Goal: Task Accomplishment & Management: Manage account settings

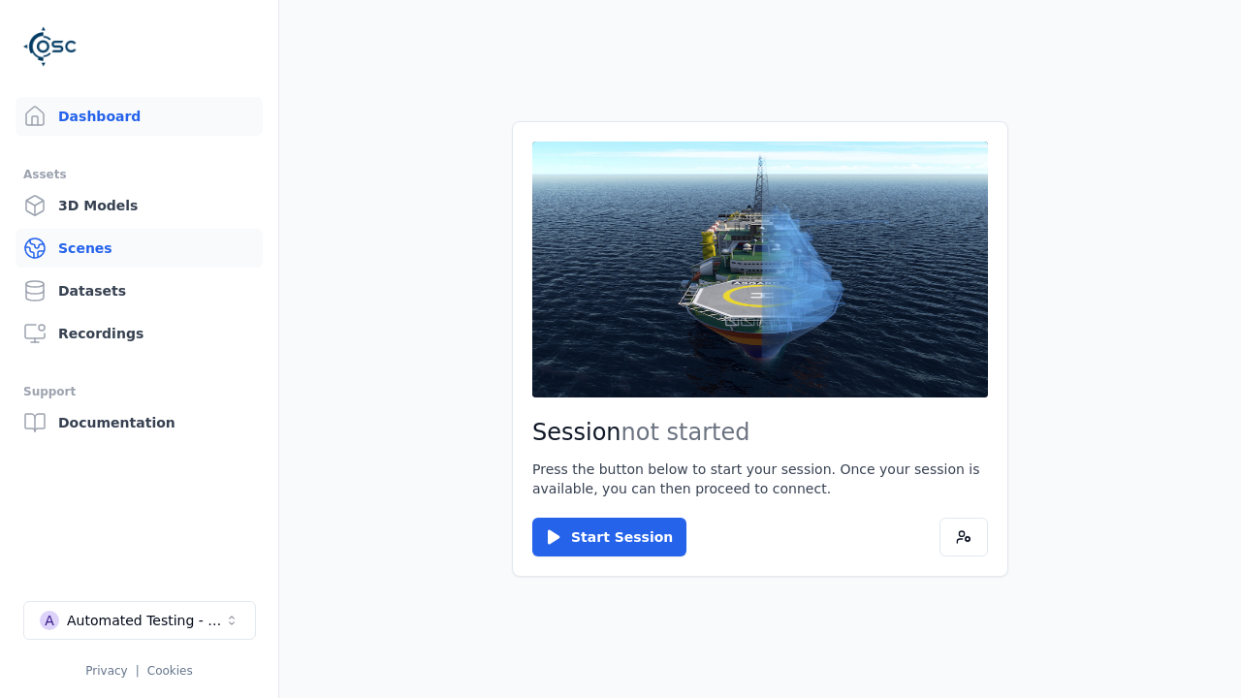
click at [139, 248] on link "Scenes" at bounding box center [139, 248] width 247 height 39
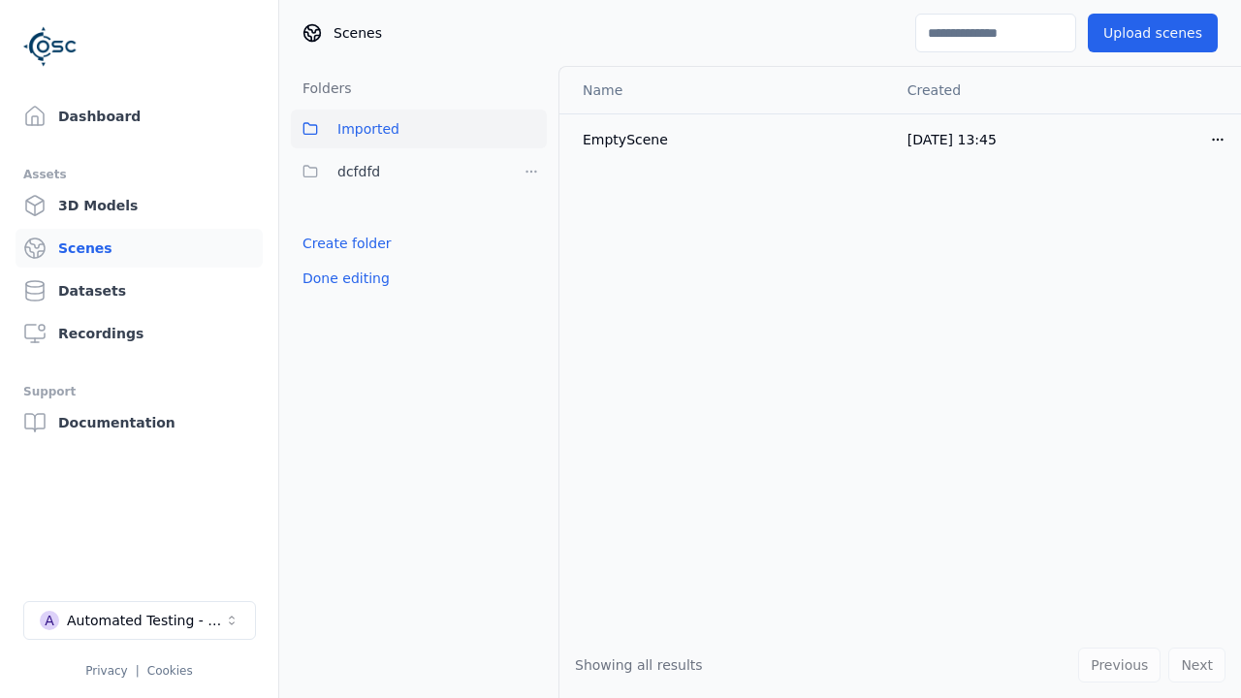
click at [340, 243] on link "Create folder" at bounding box center [346, 243] width 89 height 19
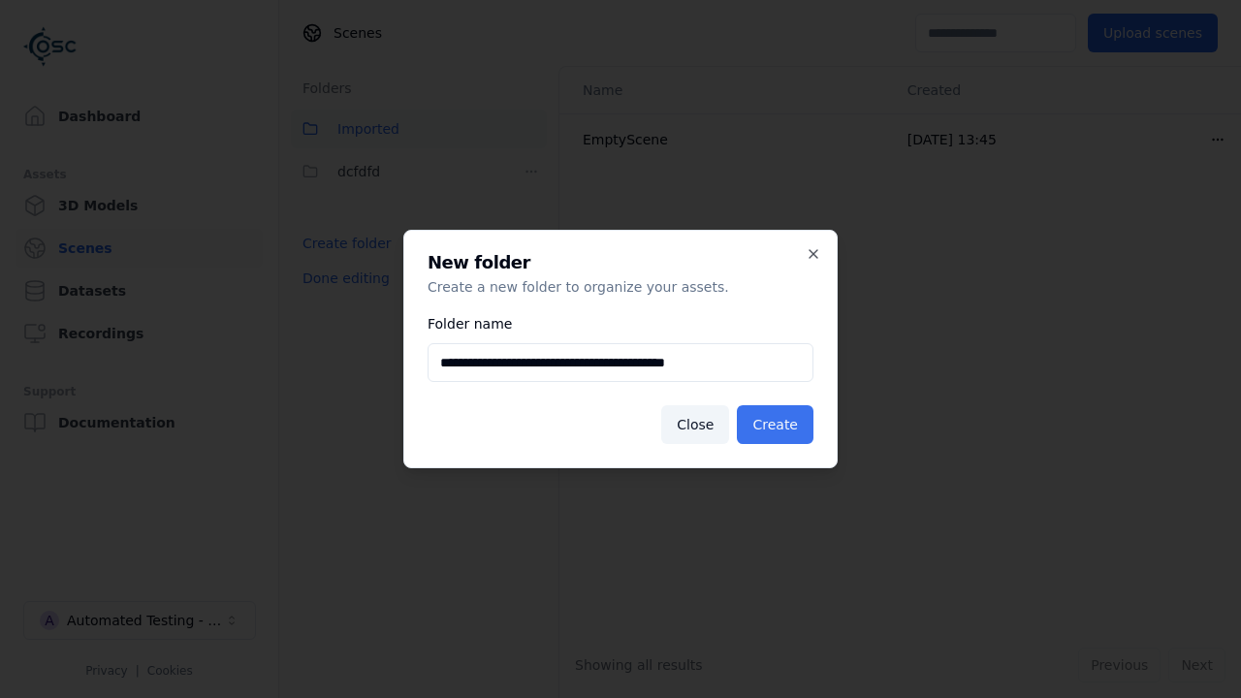
type input "**********"
click at [778, 425] on button "Create" at bounding box center [775, 424] width 77 height 39
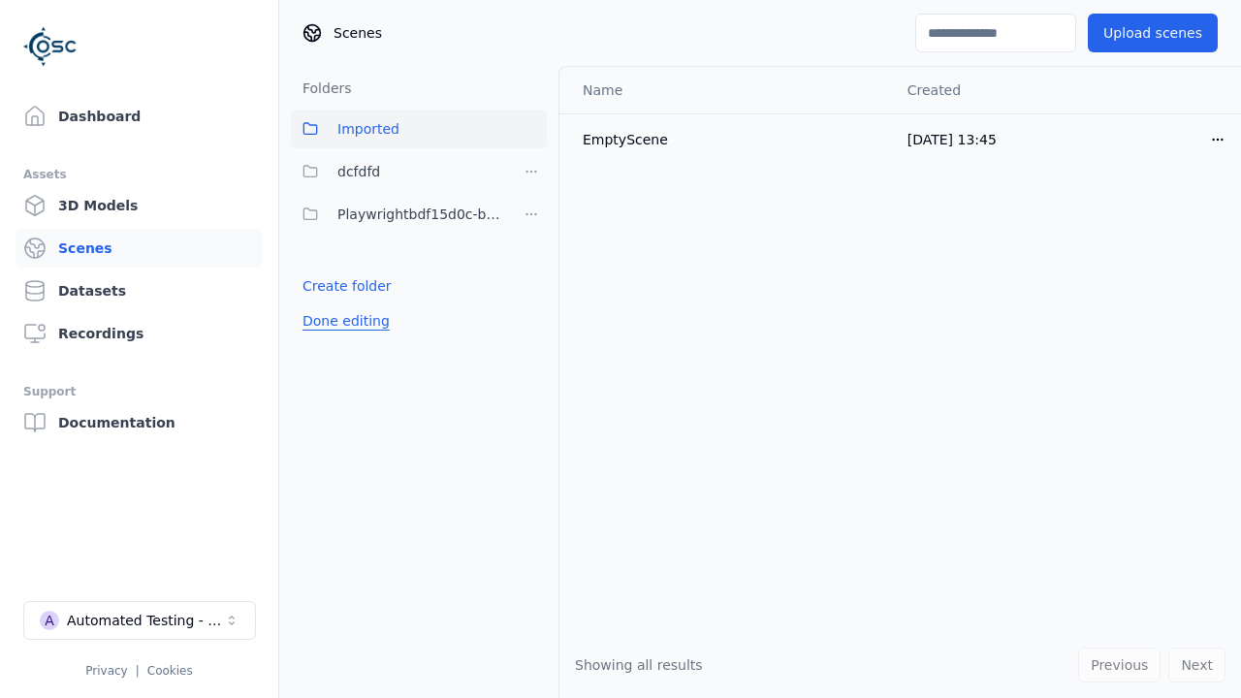
click at [340, 321] on button "Done editing" at bounding box center [346, 320] width 111 height 35
click at [324, 303] on button "Done editing" at bounding box center [346, 320] width 111 height 35
click at [531, 214] on html "Support Dashboard Assets 3D Models Scenes Datasets Recordings Support Documenta…" at bounding box center [620, 349] width 1241 height 698
click at [531, 285] on div "Rename" at bounding box center [539, 284] width 130 height 31
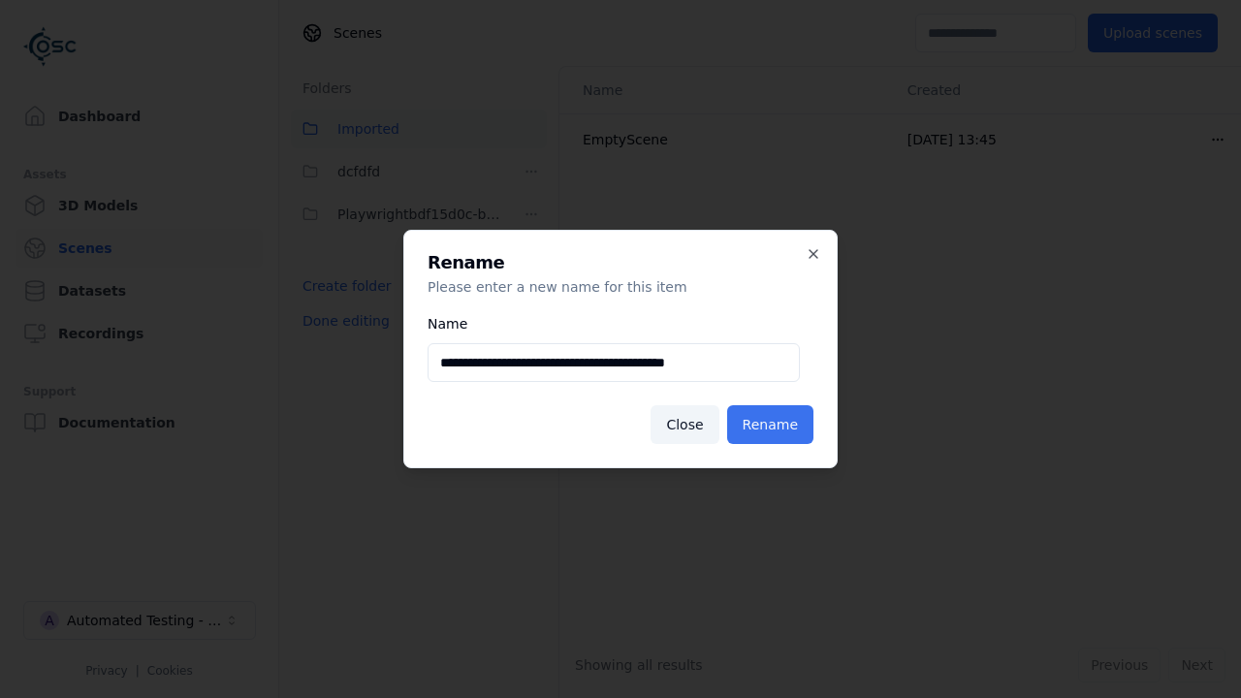
click at [614, 363] on input "**********" at bounding box center [613, 362] width 372 height 39
type input "**********"
click at [774, 425] on button "Rename" at bounding box center [770, 424] width 86 height 39
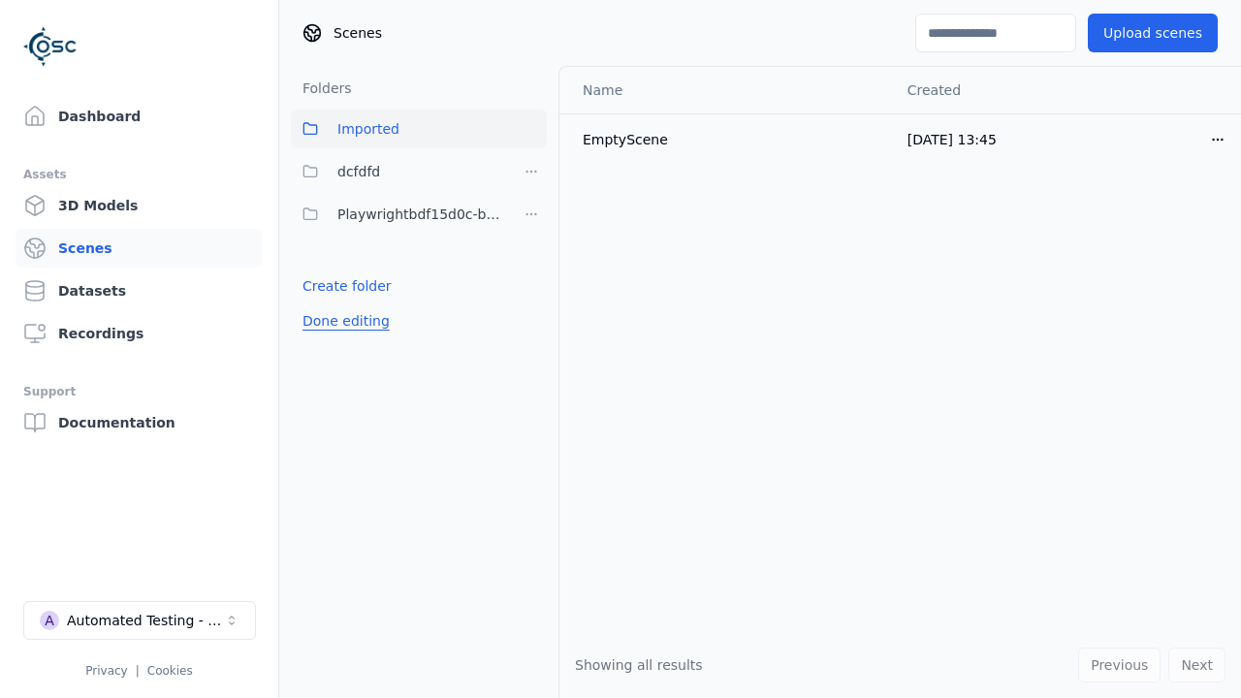
click at [340, 321] on button "Done editing" at bounding box center [346, 320] width 111 height 35
click at [324, 303] on button "Done editing" at bounding box center [346, 320] width 111 height 35
click at [531, 214] on html "Support Dashboard Assets 3D Models Scenes Datasets Recordings Support Documenta…" at bounding box center [620, 349] width 1241 height 698
click at [531, 316] on div "Delete" at bounding box center [539, 315] width 130 height 31
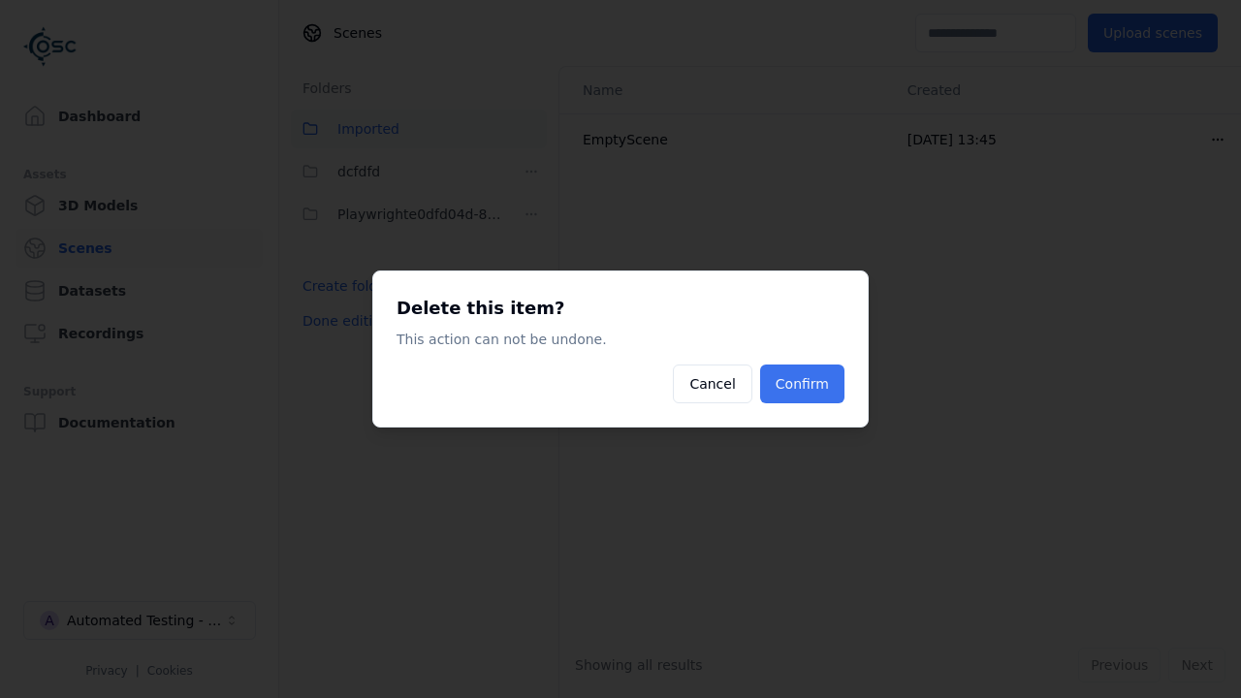
click at [805, 384] on button "Confirm" at bounding box center [802, 383] width 84 height 39
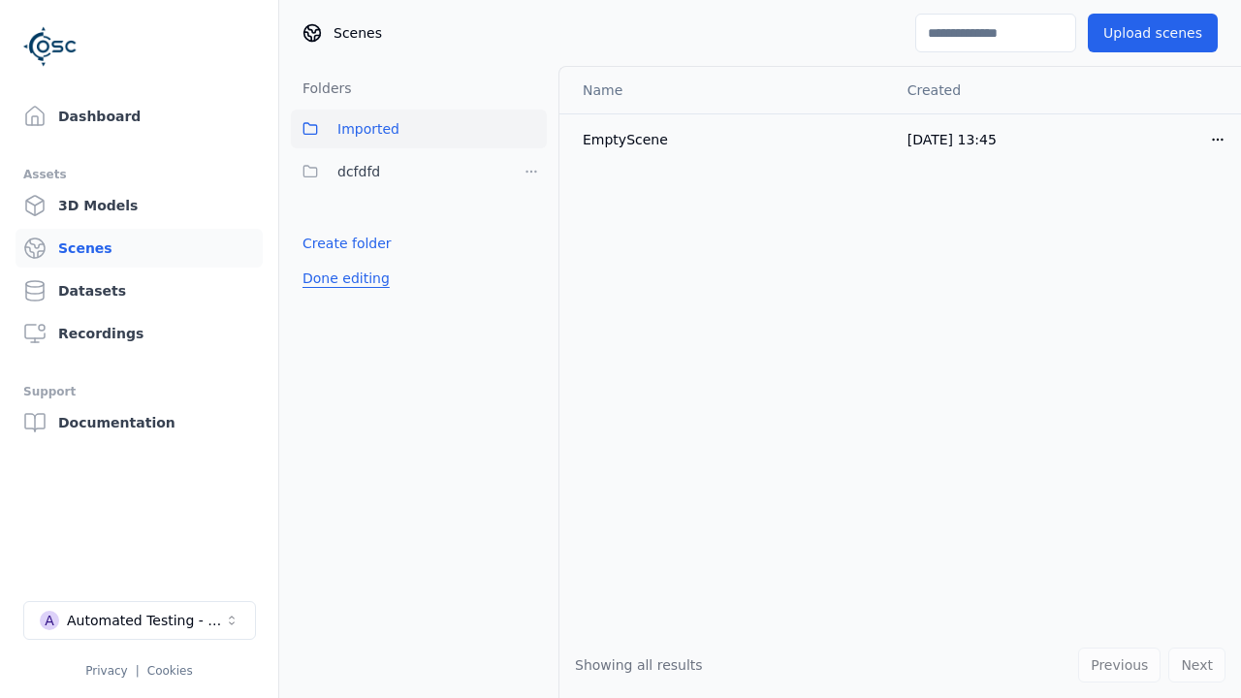
click at [340, 278] on button "Done editing" at bounding box center [346, 278] width 111 height 35
